Goal: Communication & Community: Ask a question

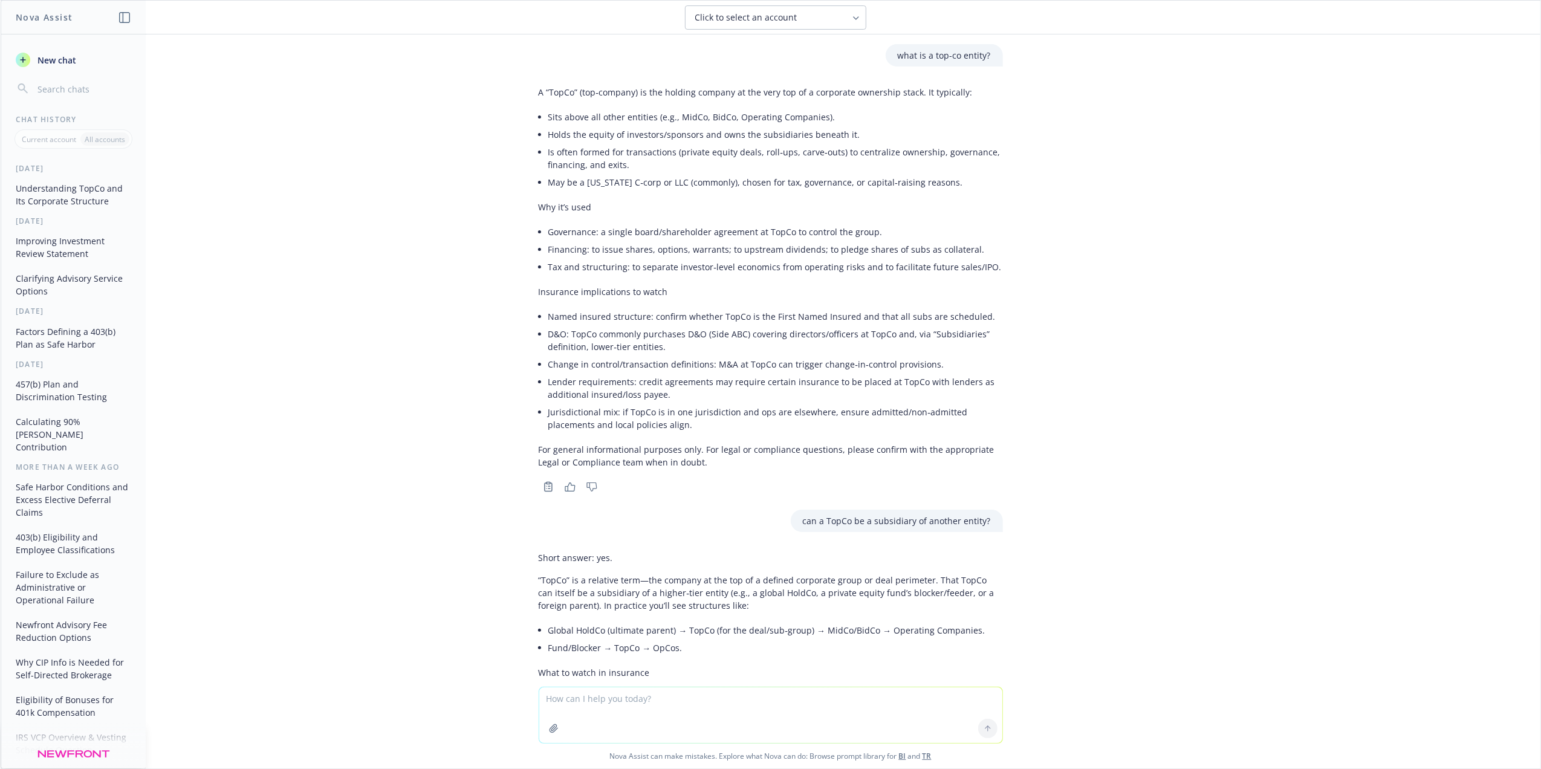
scroll to position [1323, 0]
